Goal: Use online tool/utility: Utilize a website feature to perform a specific function

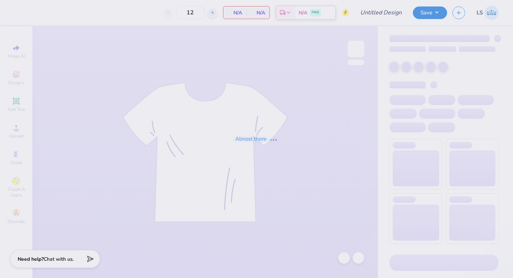
type input "homewood hat"
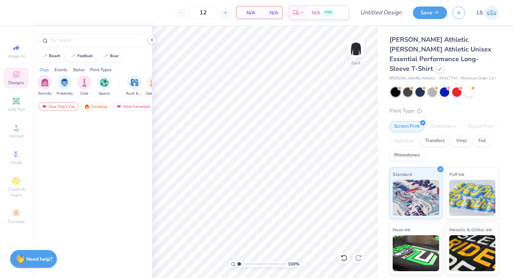
scroll to position [860, 0]
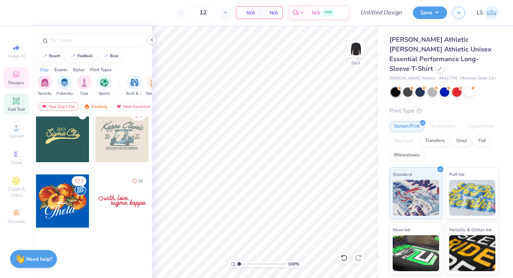
click at [18, 108] on span "Add Text" at bounding box center [16, 110] width 17 height 6
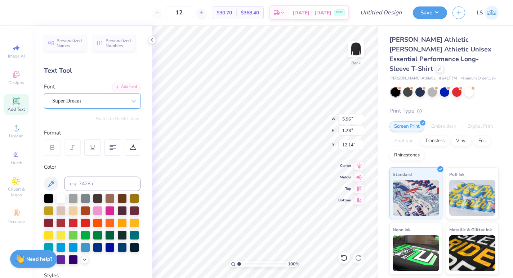
click at [110, 104] on div "Super Dream" at bounding box center [90, 100] width 76 height 11
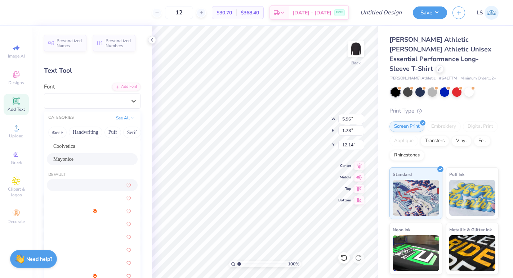
scroll to position [12, 0]
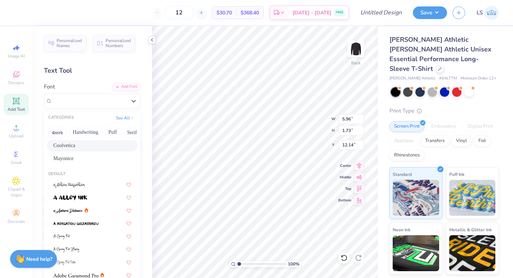
click at [75, 146] on span "Coolvetica" at bounding box center [64, 146] width 22 height 8
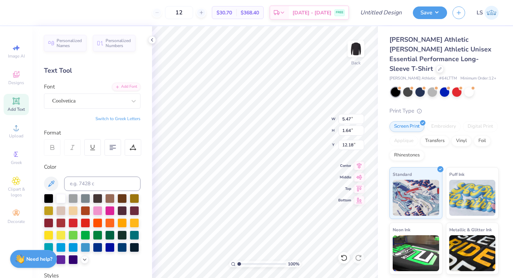
type input "5.47"
type input "1.64"
type input "12.18"
type textarea "THE 5:45'S"
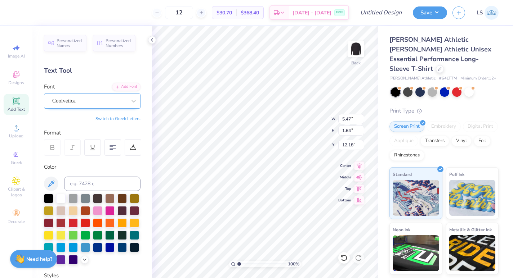
click at [119, 106] on div "Coolvetica" at bounding box center [90, 100] width 76 height 11
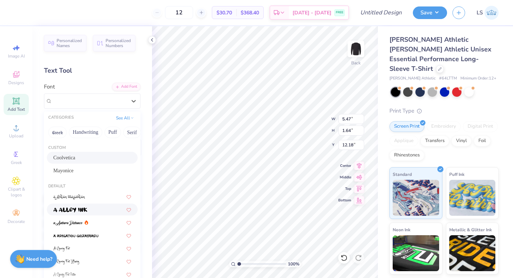
click at [99, 210] on div at bounding box center [92, 210] width 78 height 8
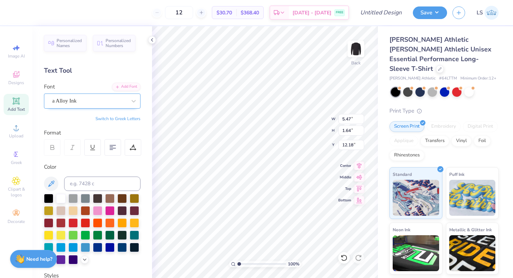
click at [95, 101] on div "a Alloy Ink" at bounding box center [90, 100] width 76 height 11
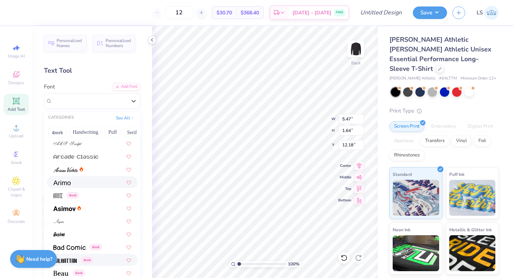
scroll to position [244, 0]
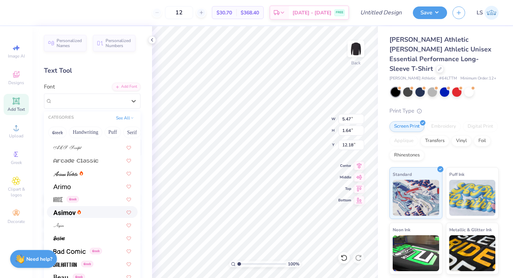
click at [66, 213] on img at bounding box center [64, 212] width 22 height 5
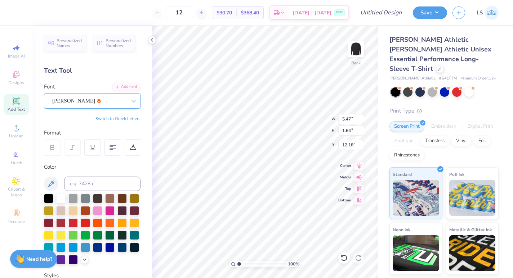
click at [82, 101] on div "Asimov" at bounding box center [90, 100] width 76 height 11
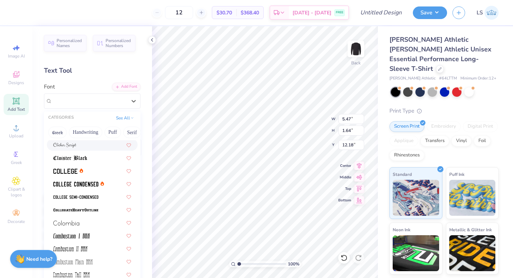
scroll to position [962, 0]
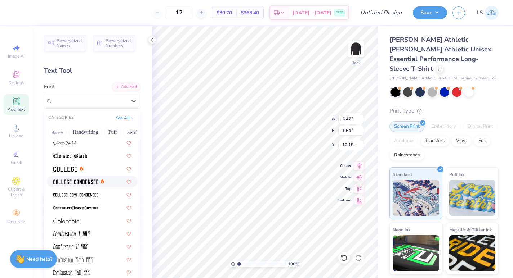
click at [88, 179] on span at bounding box center [75, 182] width 45 height 8
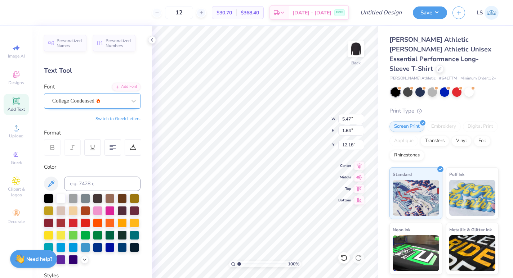
click at [126, 102] on div "College Condensed" at bounding box center [90, 100] width 76 height 11
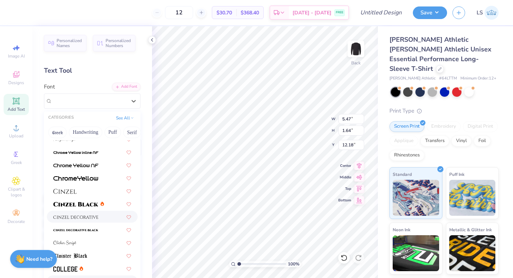
scroll to position [893, 0]
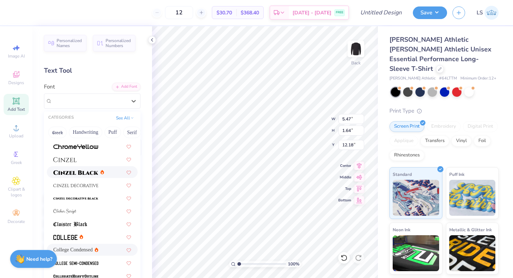
click at [91, 175] on img at bounding box center [75, 172] width 45 height 5
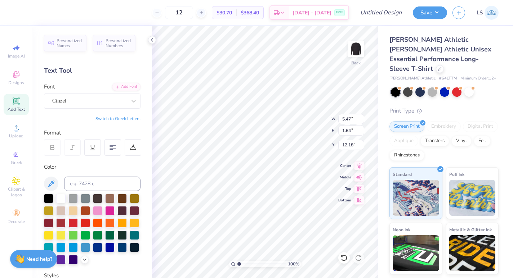
scroll to position [0, 0]
type input "9.05"
type input "1.36"
type input "4.93"
type input "11.02"
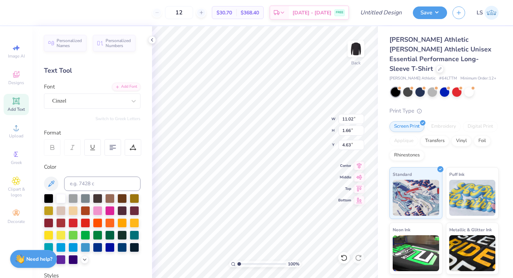
type input "1.66"
type input "5.80"
click at [357, 52] on img at bounding box center [356, 49] width 29 height 29
click at [21, 100] on div "Add Text" at bounding box center [16, 104] width 25 height 21
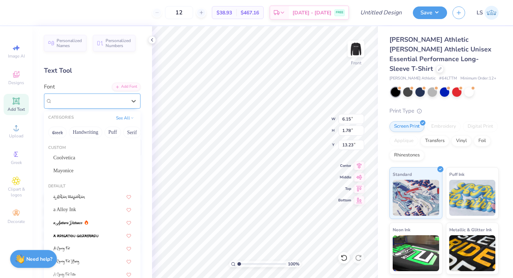
click at [119, 102] on div "Super Dream" at bounding box center [90, 100] width 76 height 11
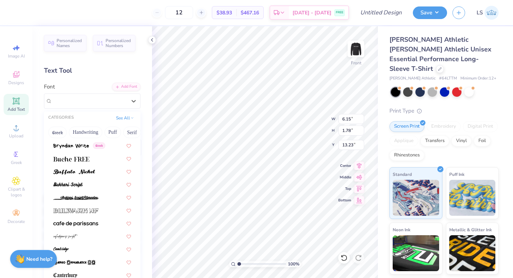
scroll to position [685, 0]
